Goal: Task Accomplishment & Management: Use online tool/utility

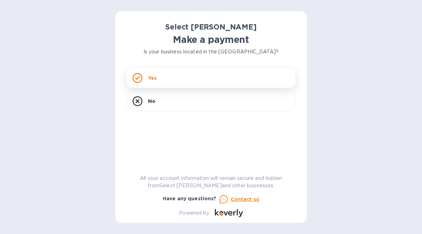
click at [150, 79] on p "Yes" at bounding box center [152, 78] width 8 height 7
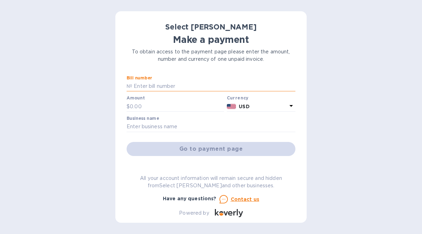
click at [134, 87] on input "text" at bounding box center [213, 86] width 163 height 11
type input "ss-263671"
click at [137, 108] on input "text" at bounding box center [177, 106] width 94 height 11
type input "793.34"
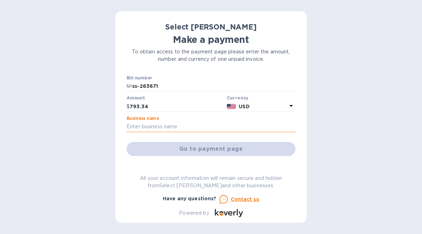
click at [156, 126] on input "text" at bounding box center [211, 127] width 169 height 11
type input "Green Grocer"
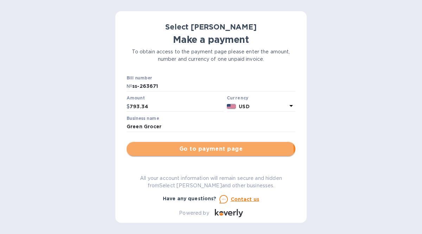
click at [193, 153] on span "Go to payment page" at bounding box center [211, 149] width 158 height 8
